Goal: Transaction & Acquisition: Purchase product/service

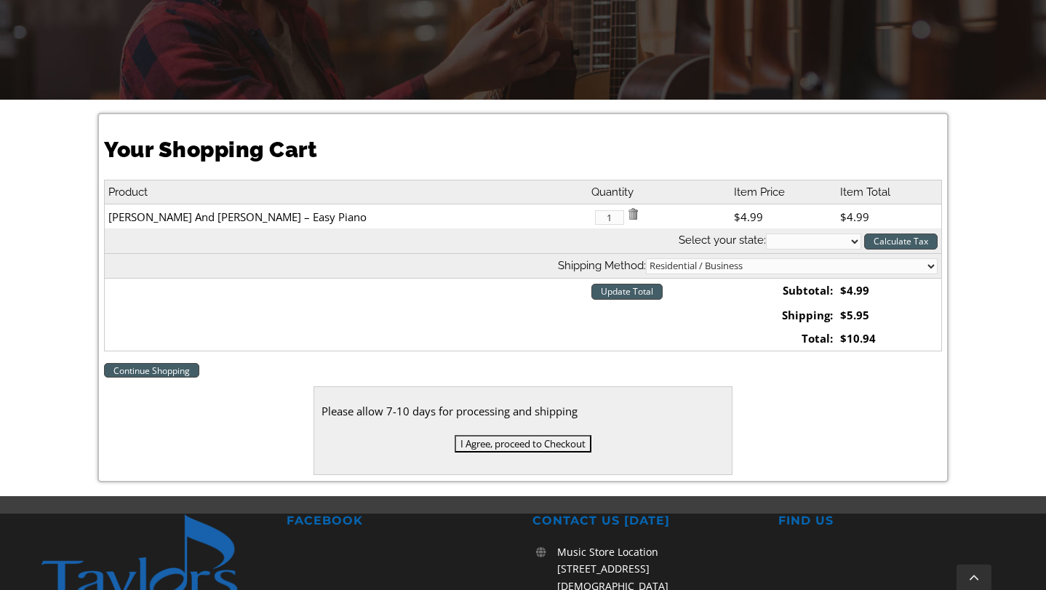
scroll to position [322, 0]
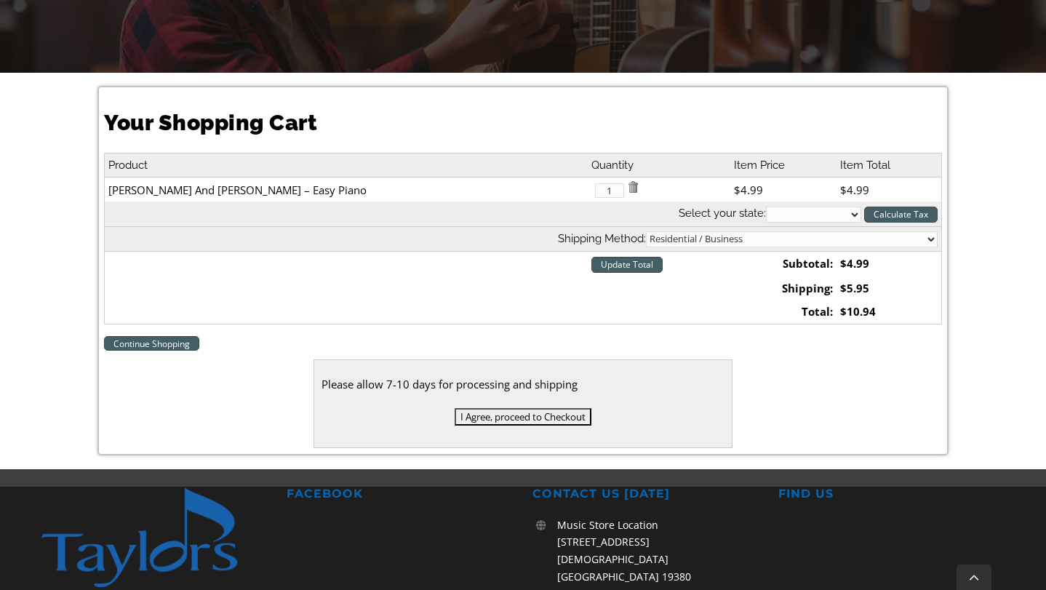
click at [502, 413] on input "I Agree, proceed to Checkout" at bounding box center [523, 416] width 137 height 17
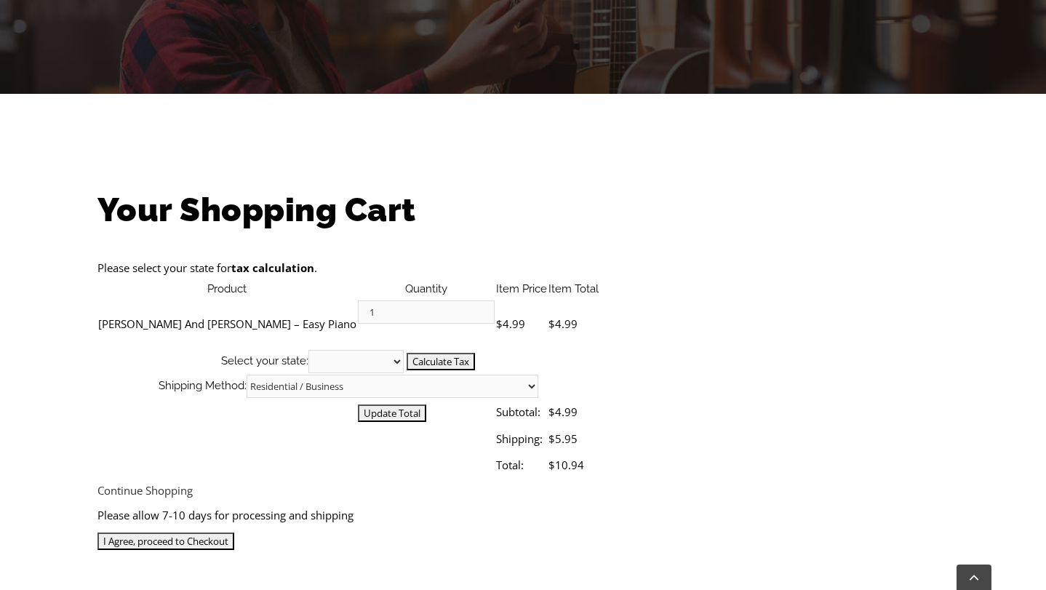
scroll to position [333, 0]
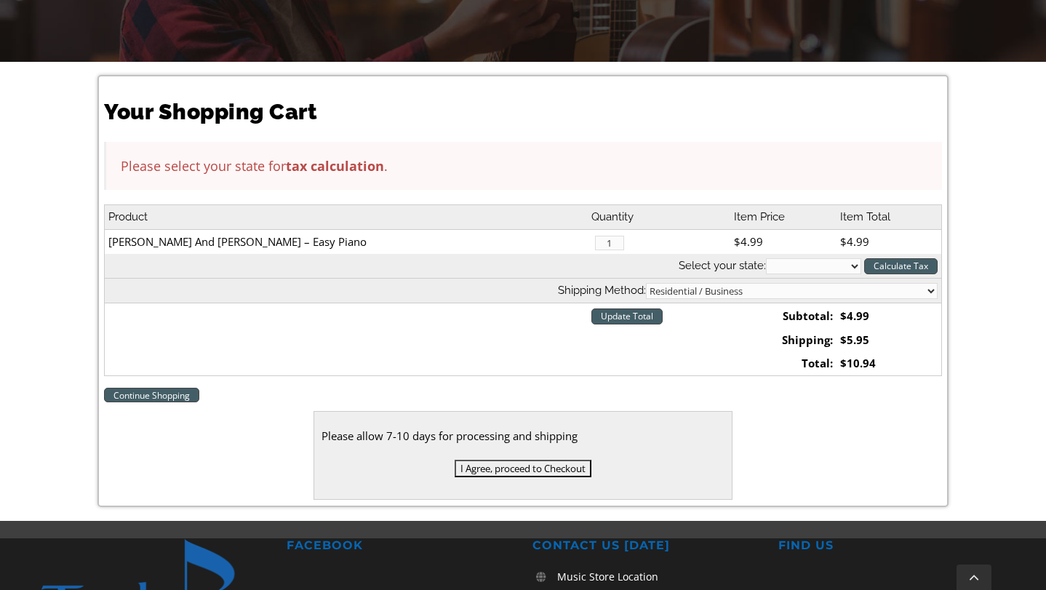
select select "IL"
click at [487, 469] on input "I Agree, proceed to Checkout" at bounding box center [523, 468] width 137 height 17
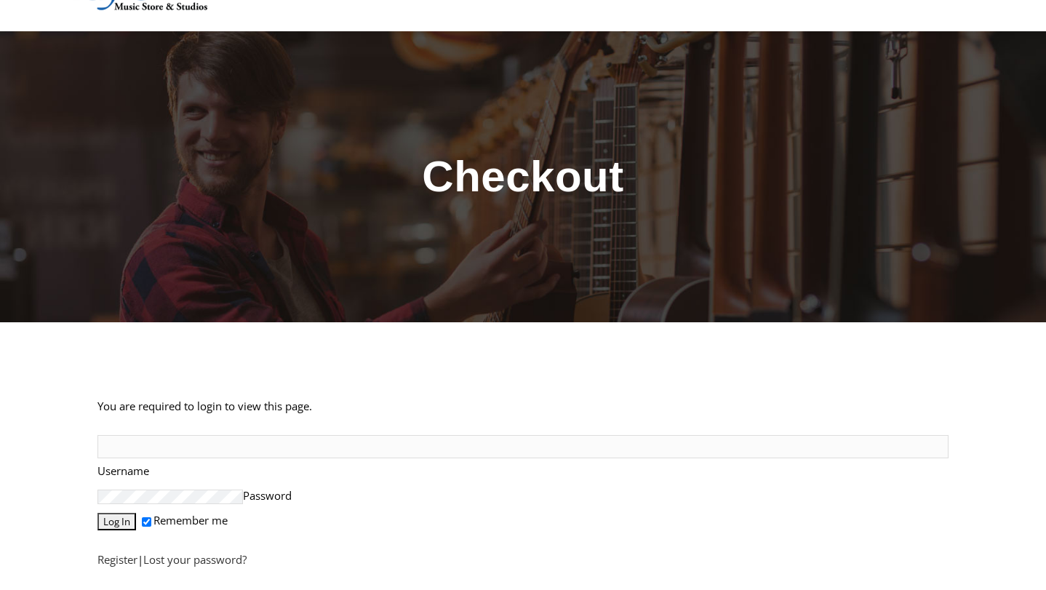
scroll to position [64, 0]
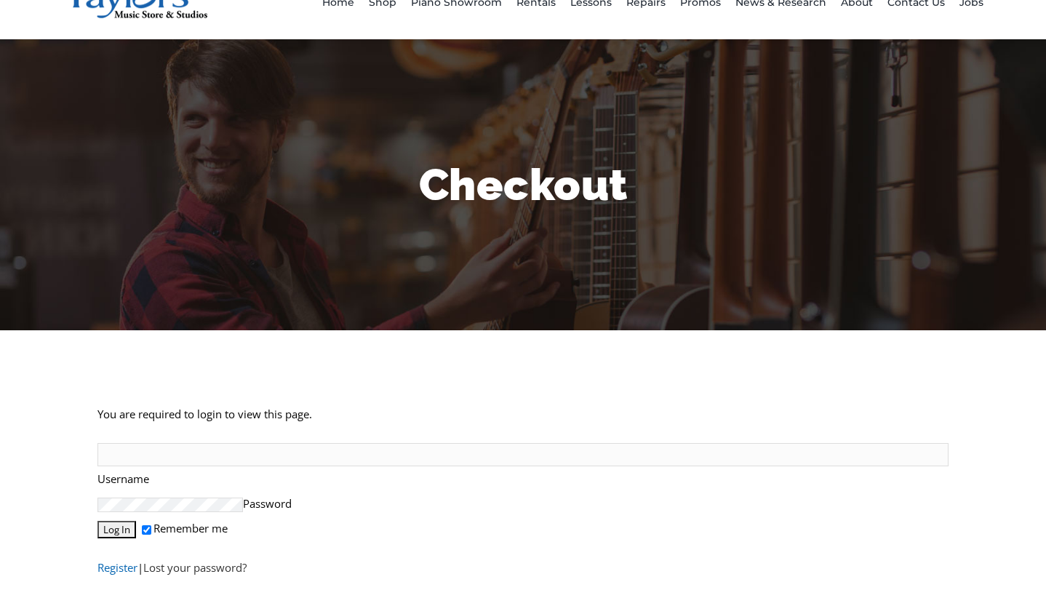
click at [127, 575] on link "Register" at bounding box center [118, 567] width 40 height 15
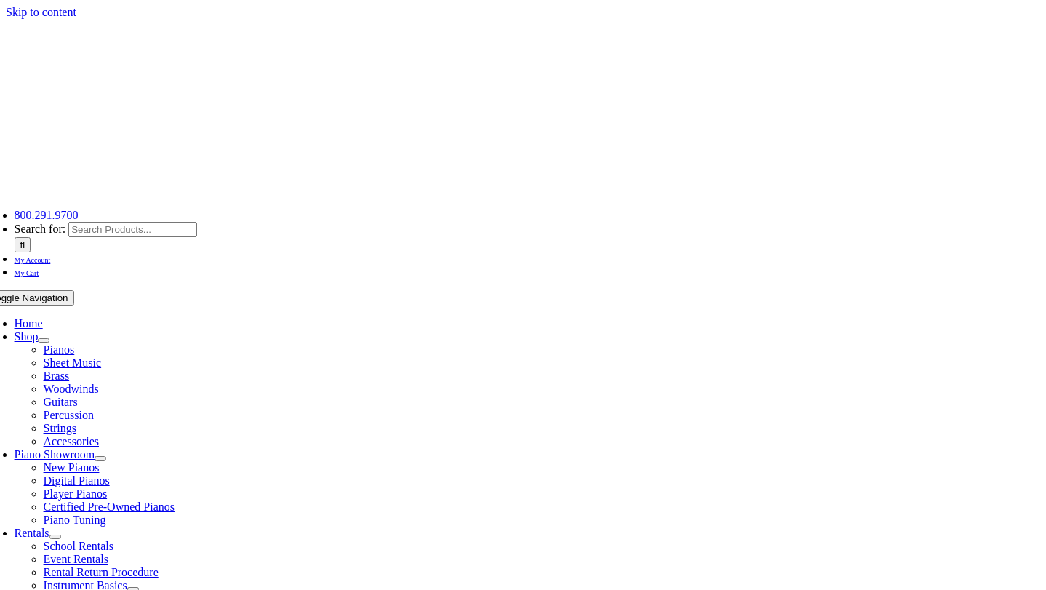
select select "IL"
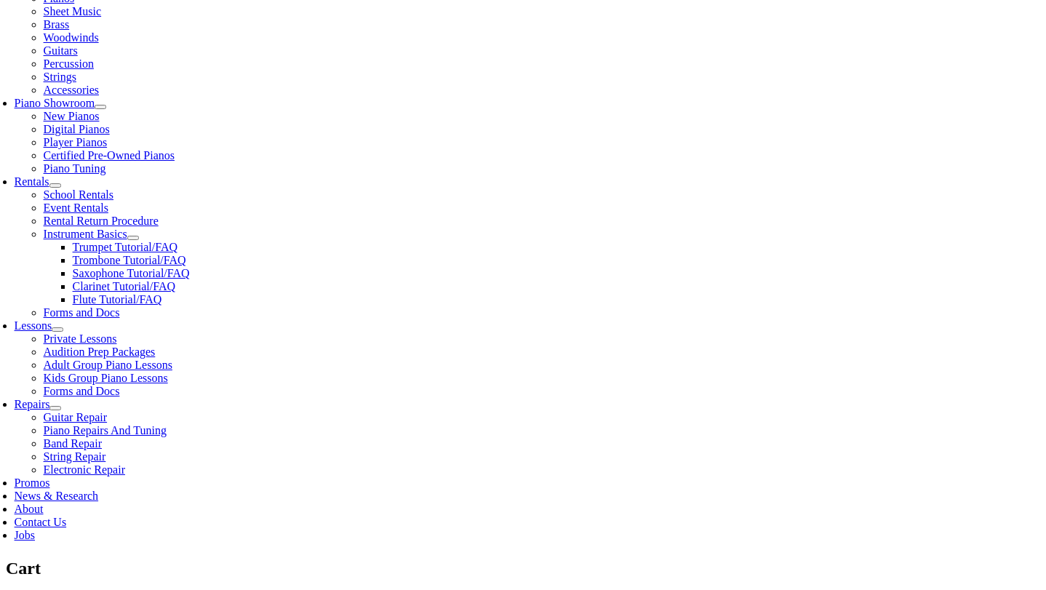
scroll to position [355, 0]
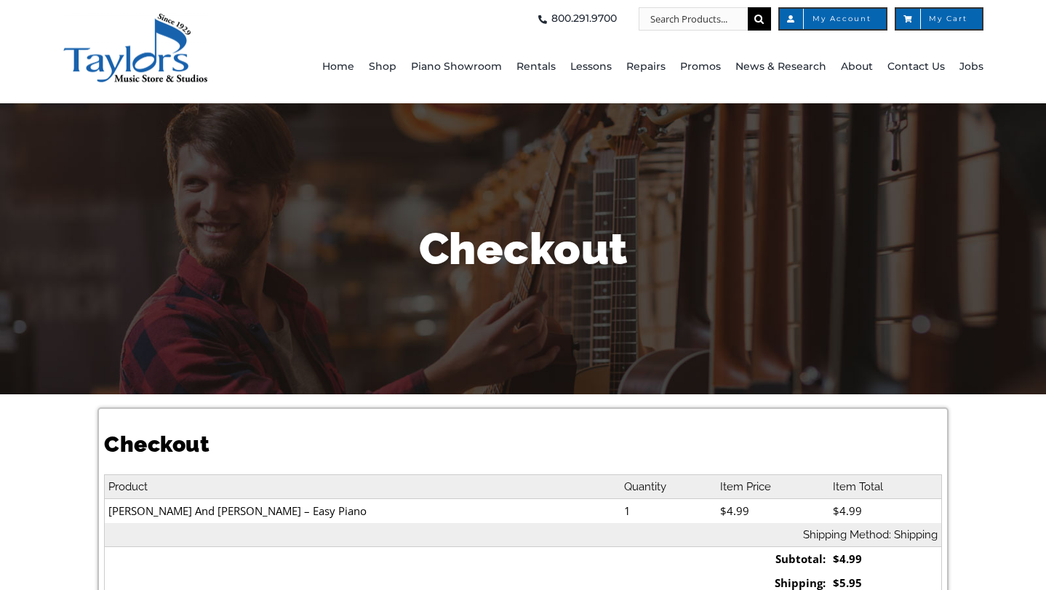
select select
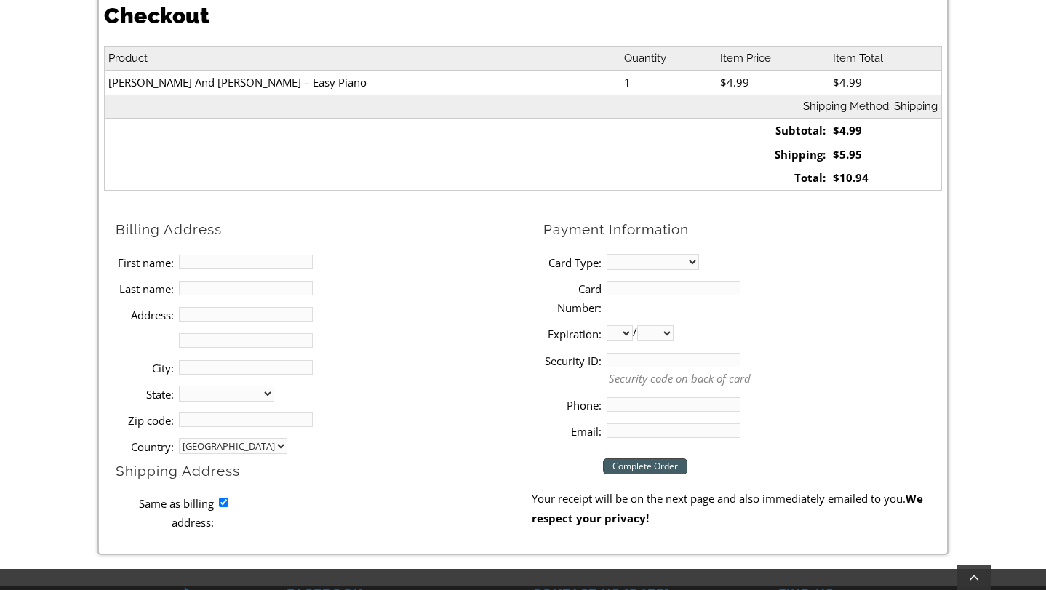
scroll to position [426, 0]
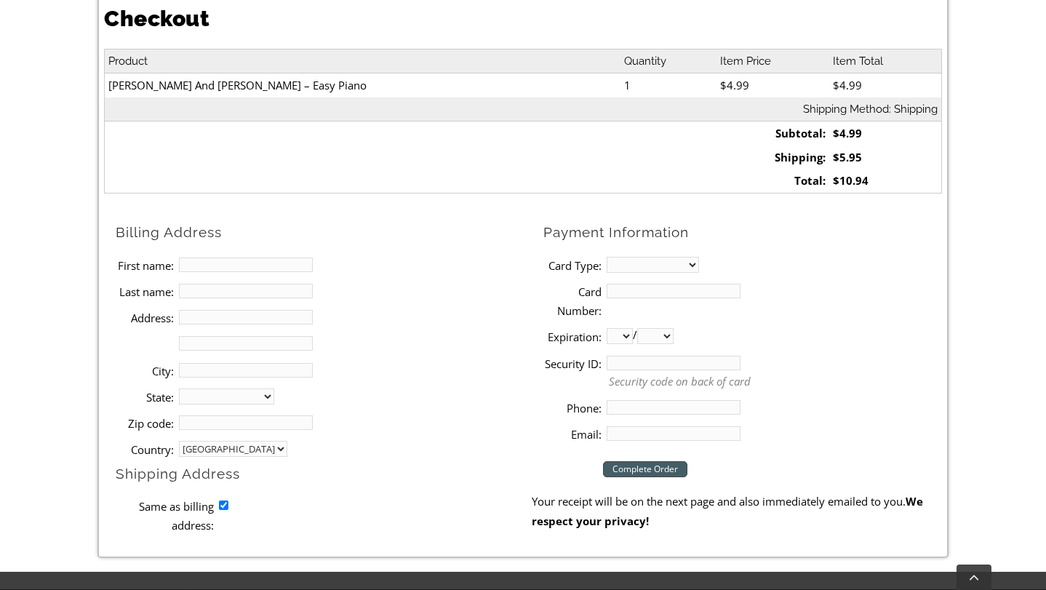
click at [269, 253] on li "First name:" at bounding box center [324, 265] width 416 height 26
type input "[PERSON_NAME]"
type input "[STREET_ADDRESS]"
type input "[GEOGRAPHIC_DATA]"
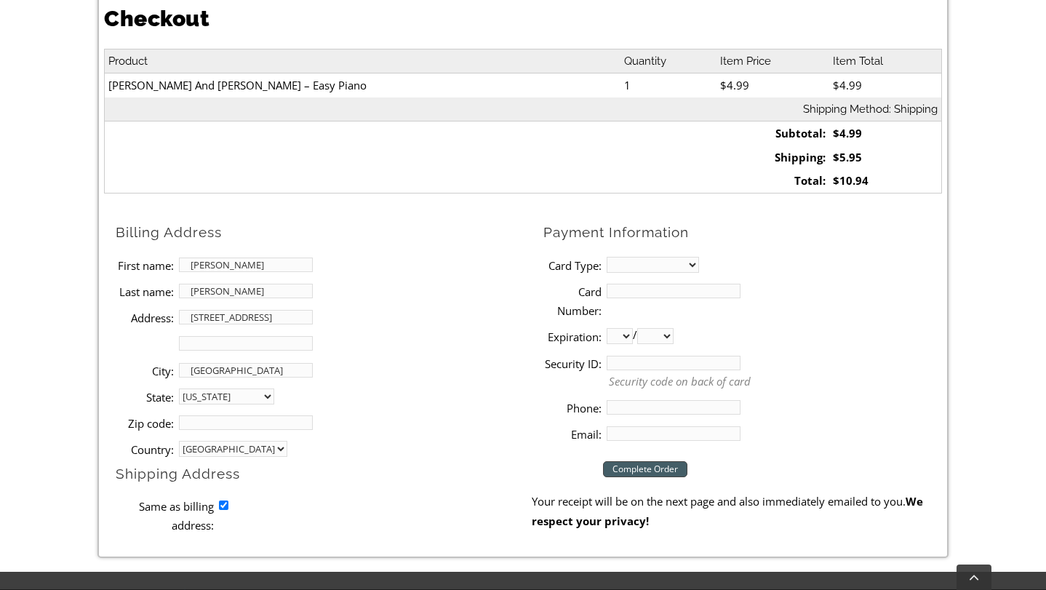
select select "IL"
type input "60654"
click at [500, 424] on li "Zip code: 60654" at bounding box center [324, 423] width 416 height 26
select select "amex"
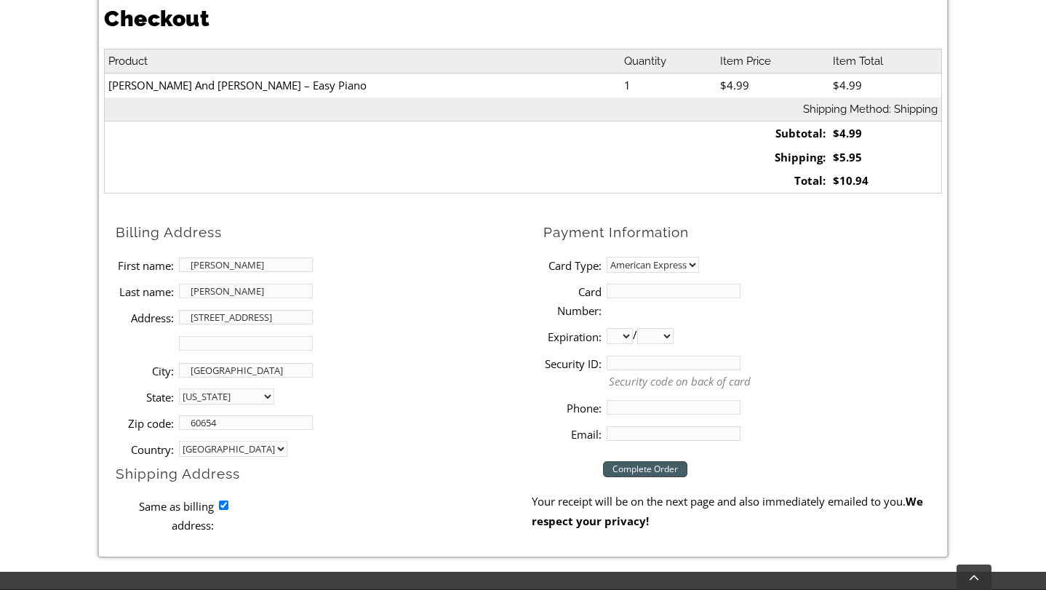
click at [636, 287] on input "Card Number:" at bounding box center [674, 291] width 134 height 15
type input "[CREDIT_CARD_NUMBER]"
select select "02"
select select "2027"
select select "03"
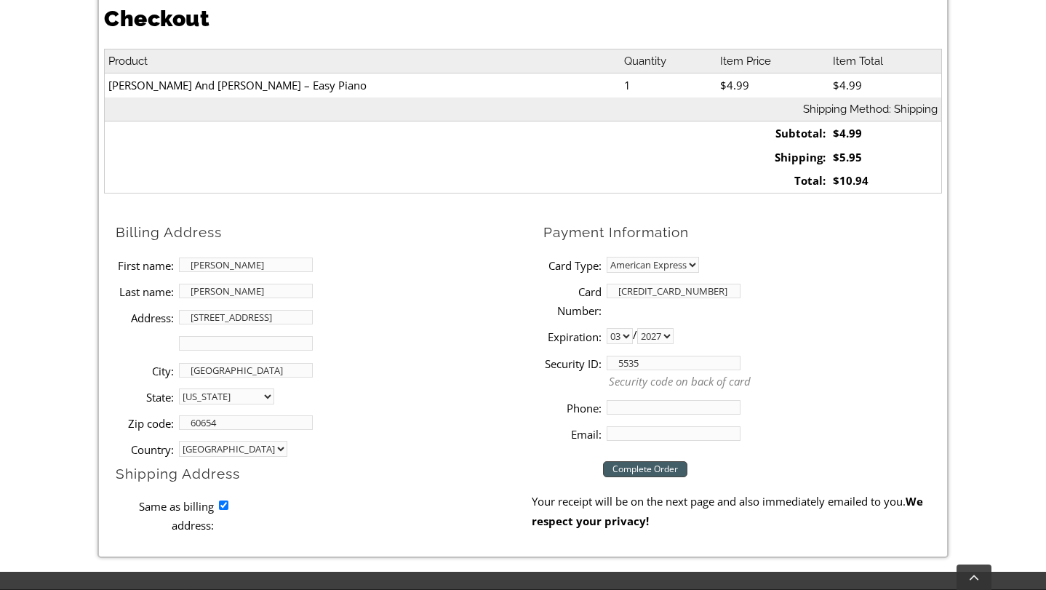
type input "5535"
click at [619, 400] on input "Phone:" at bounding box center [674, 407] width 134 height 15
type input "708"
type input "7086127972"
type input "[PERSON_NAME]@"
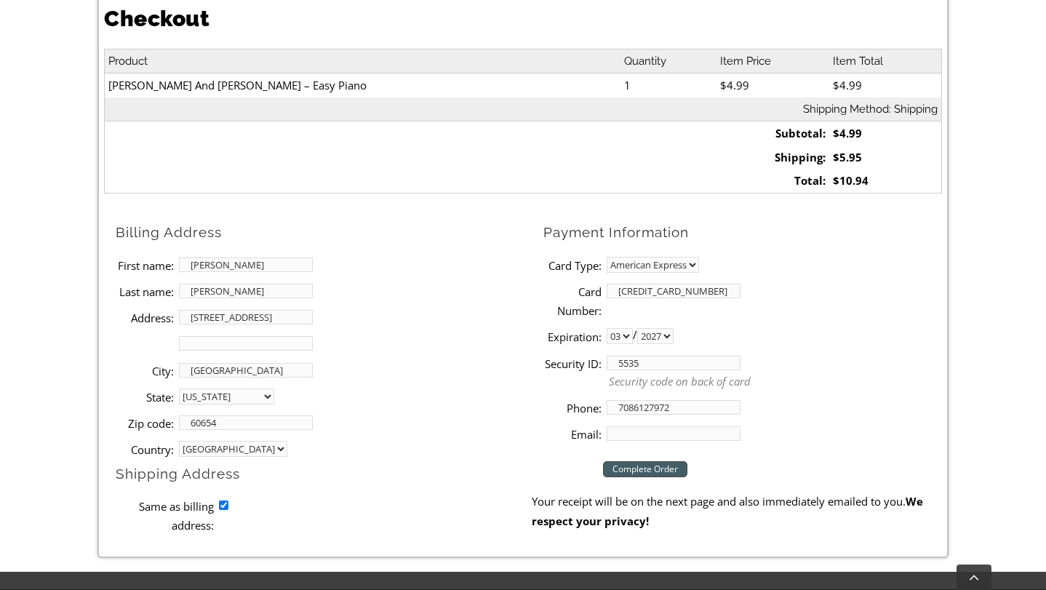
type input "[PERSON_NAME][EMAIL_ADDRESS][DOMAIN_NAME]"
click at [635, 464] on input "Complete Order" at bounding box center [645, 469] width 84 height 16
